Goal: Task Accomplishment & Management: Manage account settings

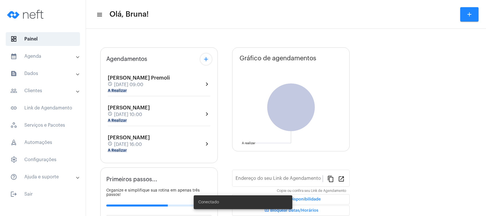
click at [48, 59] on mat-panel-title "calendar_month_outlined Agenda" at bounding box center [43, 56] width 66 height 7
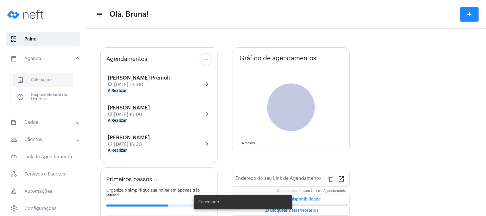
click at [50, 78] on span "calendar_month_outlined Calendário" at bounding box center [42, 80] width 61 height 14
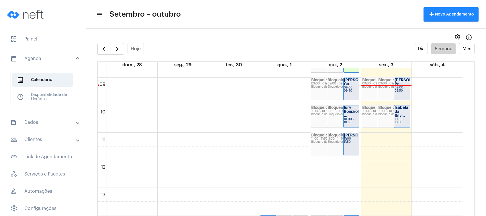
scroll to position [204, 0]
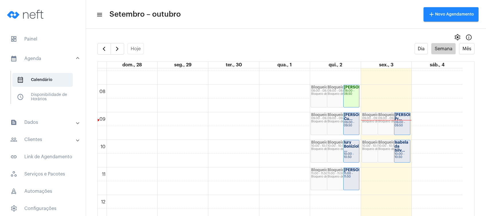
click at [334, 122] on div "Bloqueio de agenda" at bounding box center [343, 121] width 31 height 3
click at [344, 120] on strong "[PERSON_NAME] Cu..." at bounding box center [360, 117] width 32 height 8
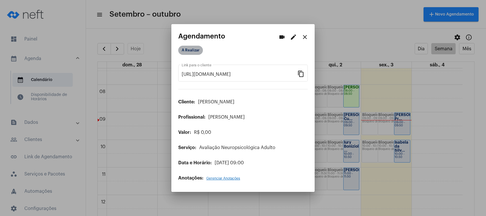
click at [191, 49] on mat-chip "A Realizar" at bounding box center [190, 50] width 25 height 9
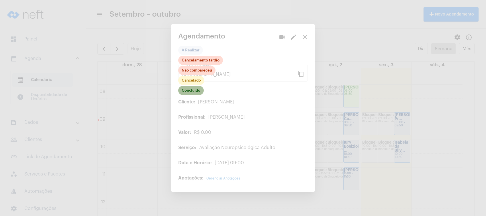
click at [193, 93] on mat-chip "Concluído" at bounding box center [191, 90] width 26 height 9
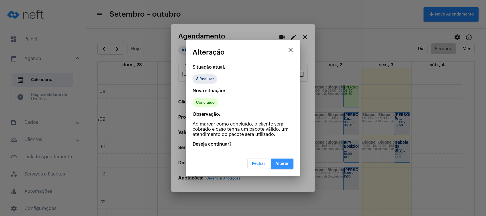
click at [282, 160] on button "Alterar" at bounding box center [282, 163] width 23 height 10
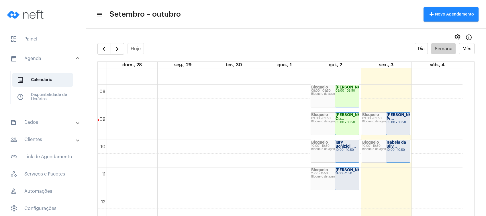
click at [399, 119] on strong "[PERSON_NAME] Pr..." at bounding box center [403, 117] width 32 height 8
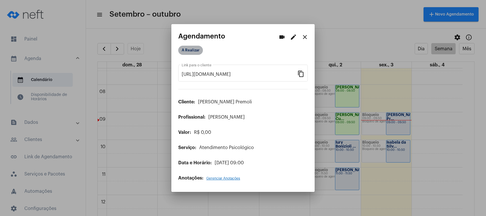
click at [194, 51] on mat-chip "A Realizar" at bounding box center [190, 50] width 25 height 9
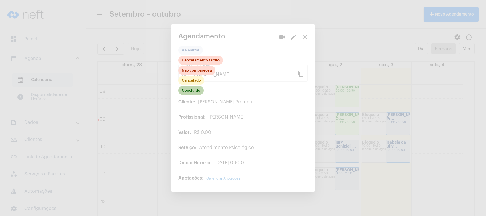
click at [190, 91] on mat-chip "Concluído" at bounding box center [191, 90] width 26 height 9
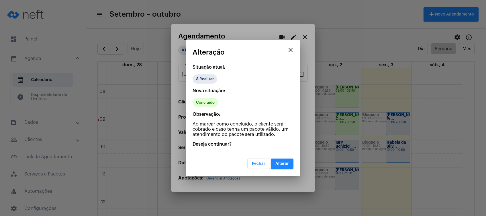
click at [275, 163] on button "Alterar" at bounding box center [282, 163] width 23 height 10
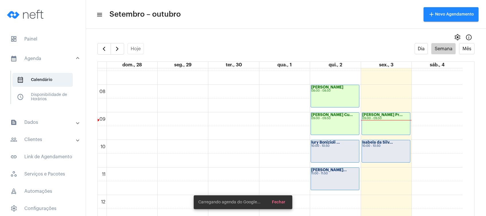
click at [320, 147] on div "Iury Bonizioli ... 10:00 - 10:50" at bounding box center [335, 151] width 48 height 22
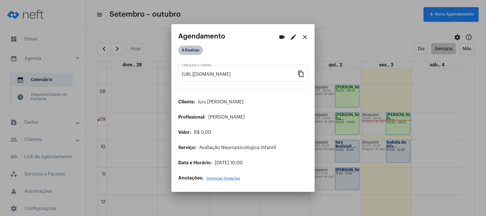
click at [188, 50] on mat-chip "A Realizar" at bounding box center [190, 50] width 25 height 9
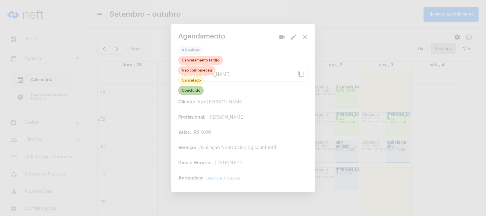
click at [188, 92] on mat-chip "Concluído" at bounding box center [191, 90] width 26 height 9
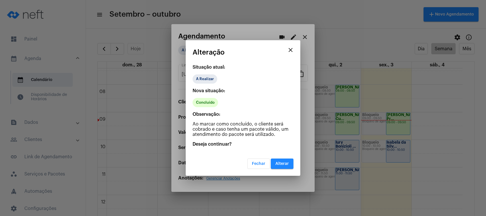
click at [274, 160] on button "Alterar" at bounding box center [282, 163] width 23 height 10
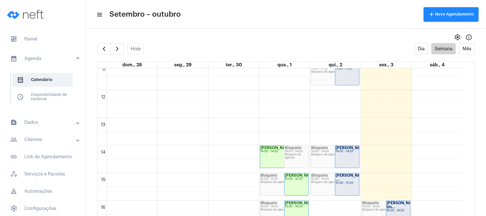
scroll to position [395, 0]
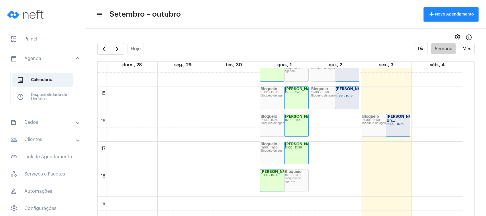
click at [27, 60] on mat-panel-title "calendar_month_outlined Agenda" at bounding box center [43, 58] width 66 height 7
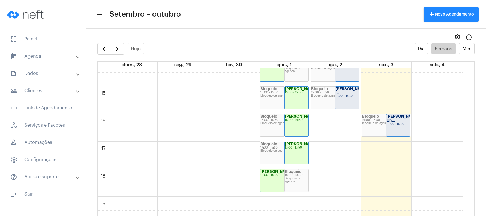
click at [43, 89] on mat-panel-title "people_outline Clientes" at bounding box center [43, 90] width 66 height 7
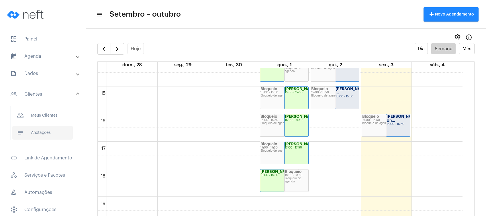
click at [50, 132] on span "notes Anotações" at bounding box center [42, 133] width 61 height 14
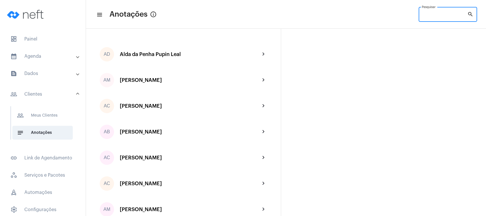
click at [426, 15] on input "Pesquisar" at bounding box center [445, 15] width 46 height 5
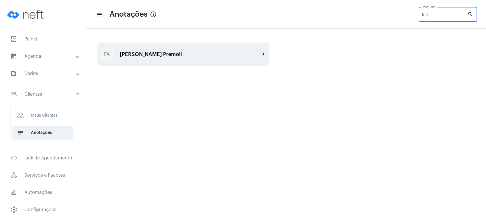
type input "feli"
click at [210, 59] on div "FA [PERSON_NAME] Premoli chevron_right" at bounding box center [184, 54] width 172 height 24
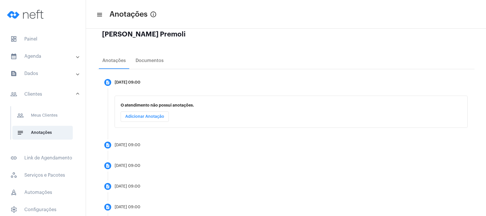
scroll to position [59, 0]
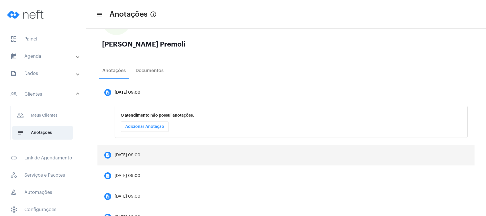
click at [157, 150] on mat-step-header "description [DATE] 09:00" at bounding box center [286, 155] width 377 height 21
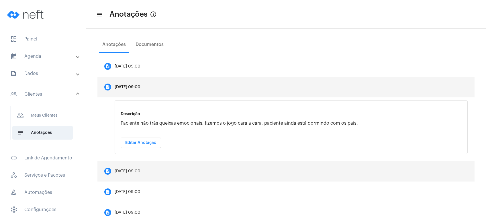
scroll to position [97, 0]
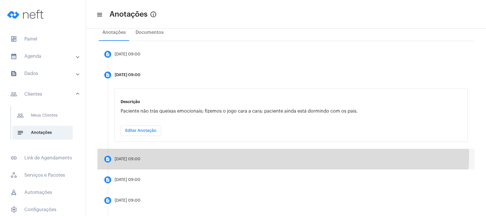
click at [162, 151] on mat-step-header "description [DATE] 09:00" at bounding box center [286, 159] width 377 height 21
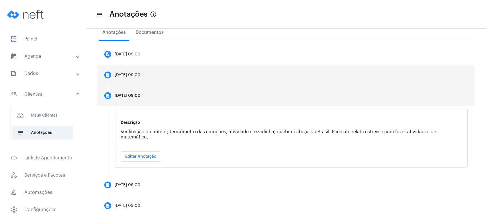
click at [222, 79] on mat-step-header "description [DATE] 09:00" at bounding box center [286, 75] width 377 height 21
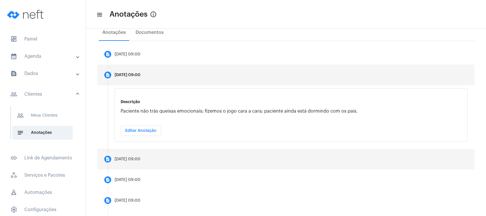
click at [177, 155] on mat-step-header "description [DATE] 09:00" at bounding box center [286, 159] width 377 height 21
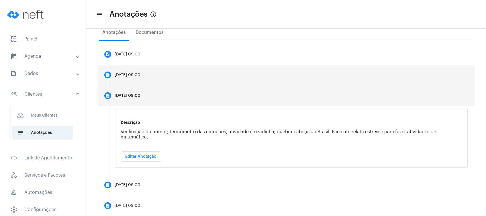
click at [177, 77] on mat-step-header "description [DATE] 09:00" at bounding box center [286, 75] width 377 height 21
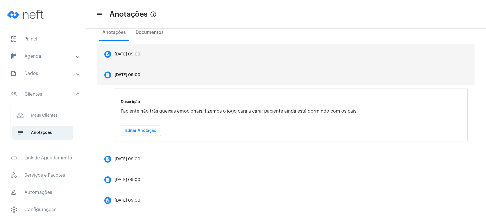
click at [169, 63] on mat-step-header "description [DATE] 09:00" at bounding box center [286, 54] width 377 height 21
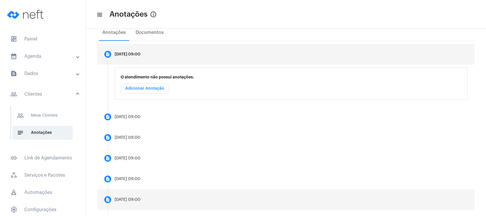
click at [144, 195] on mat-step-header "description [DATE] 09:00" at bounding box center [286, 199] width 377 height 21
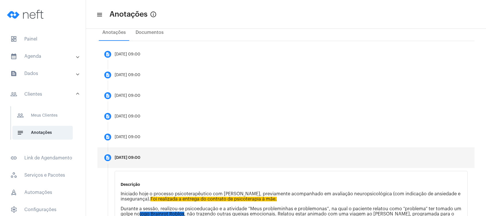
scroll to position [135, 0]
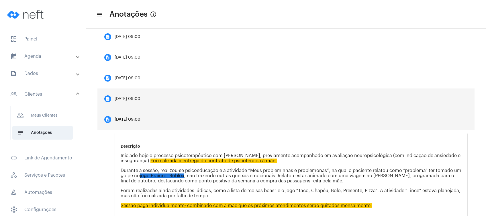
click at [151, 103] on mat-step-header "description [DATE] 09:00" at bounding box center [286, 98] width 377 height 21
